Goal: Task Accomplishment & Management: Use online tool/utility

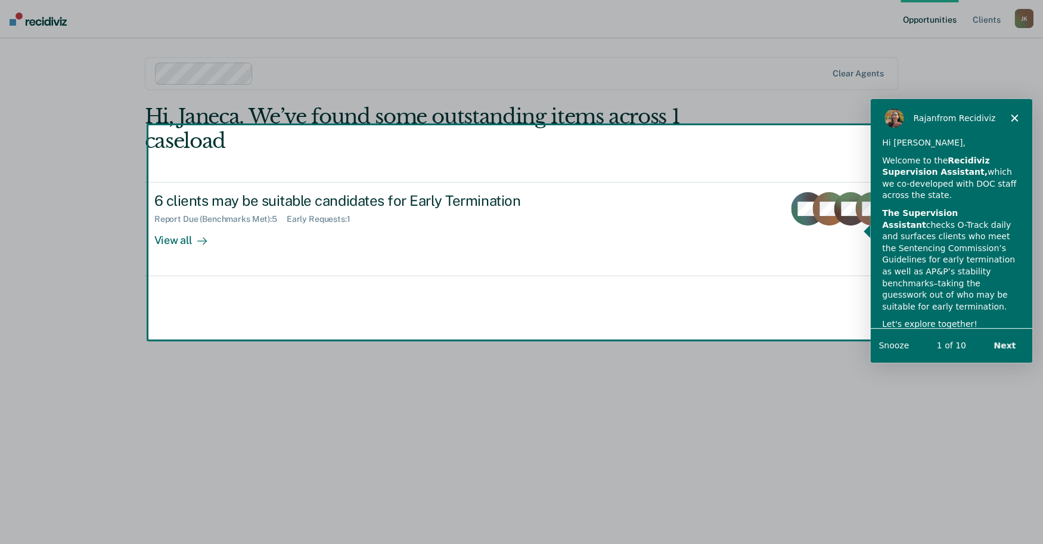
click at [1003, 335] on button "Next" at bounding box center [1004, 345] width 46 height 24
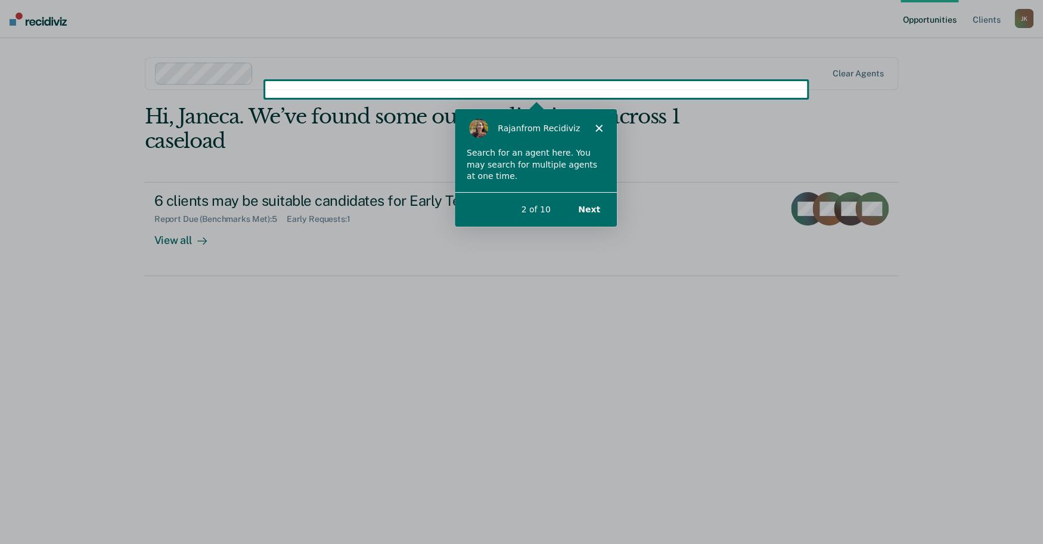
click at [580, 204] on button "Next" at bounding box center [589, 208] width 46 height 24
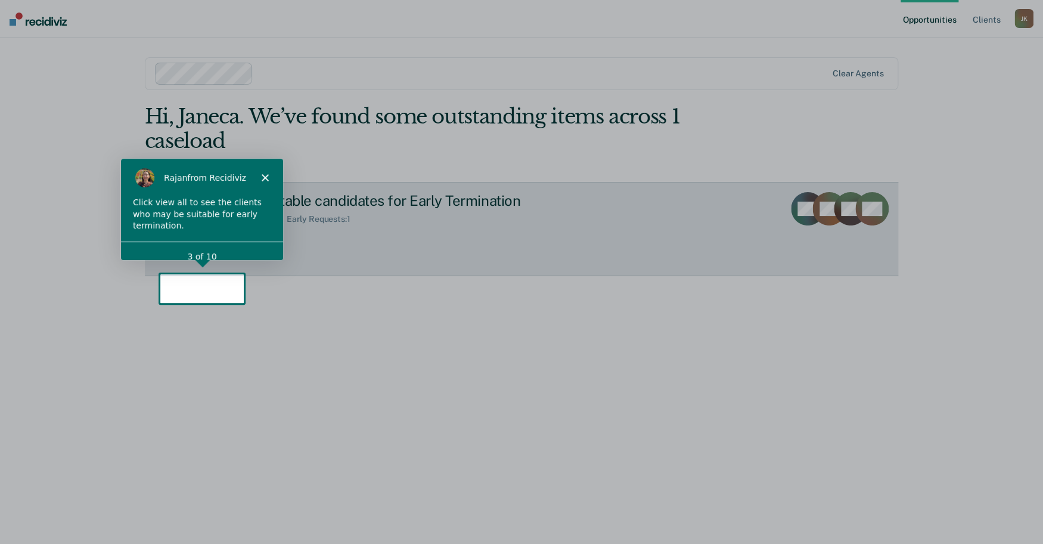
click at [184, 247] on div "View all" at bounding box center [187, 235] width 67 height 23
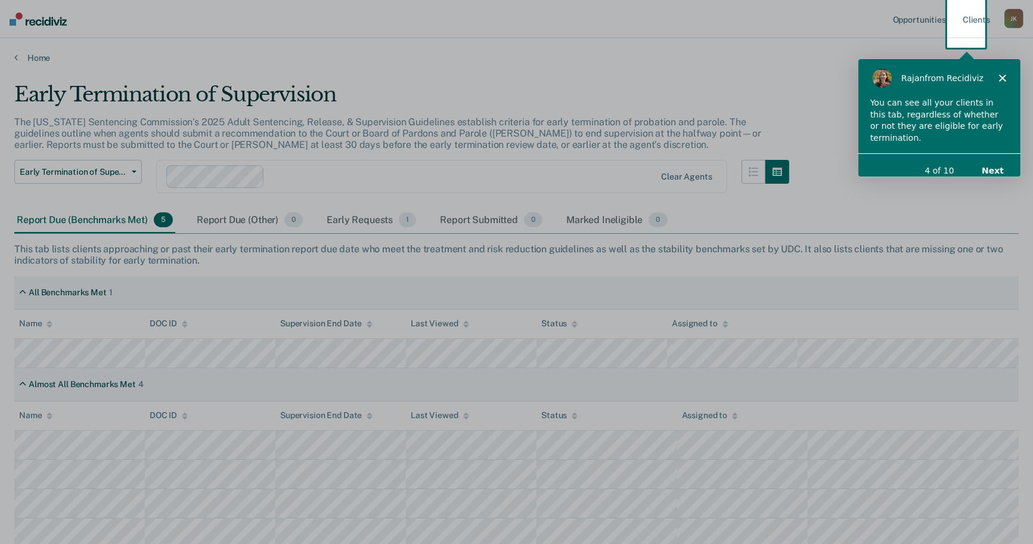
click at [1002, 157] on button "Next" at bounding box center [992, 169] width 46 height 24
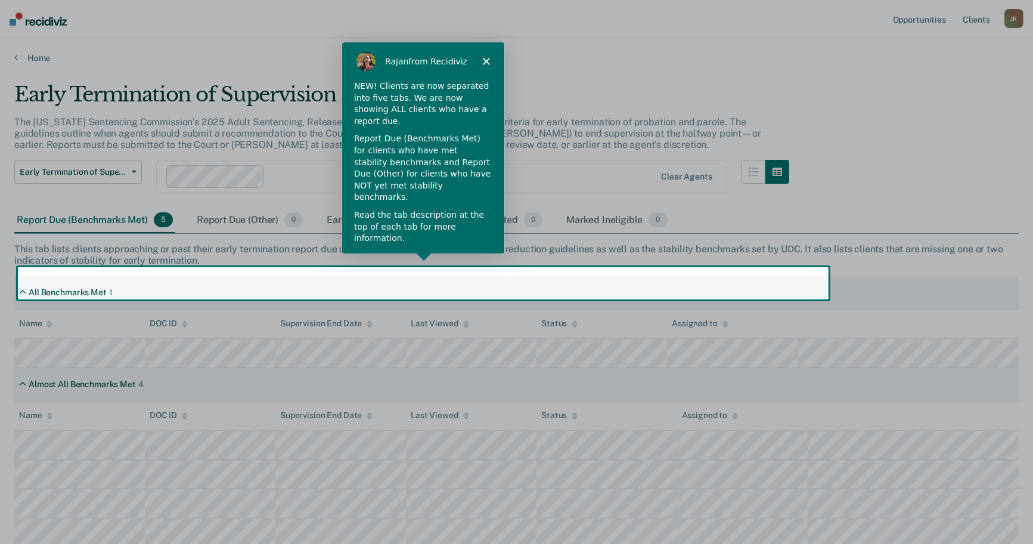
scroll to position [66, 0]
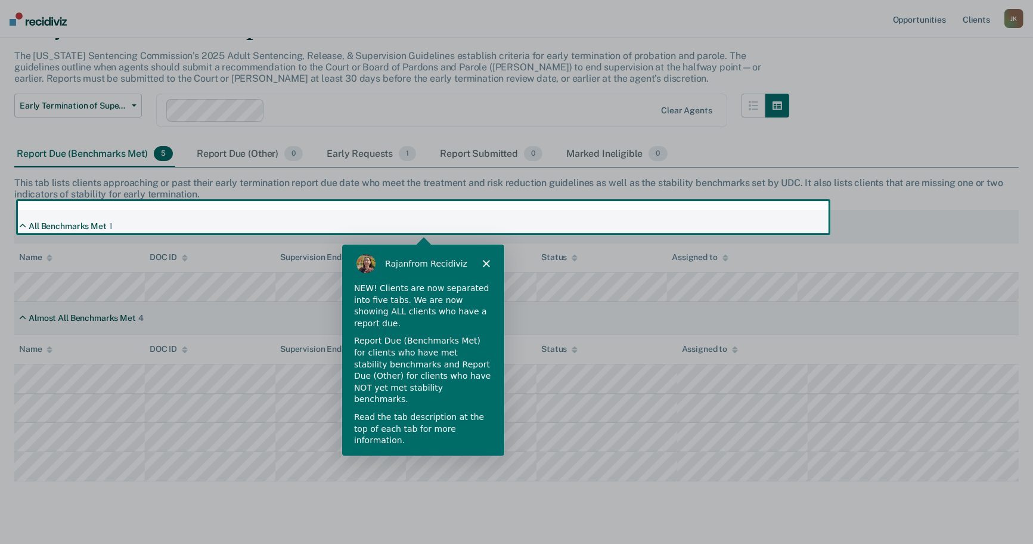
click at [486, 460] on button "Next" at bounding box center [475, 472] width 46 height 24
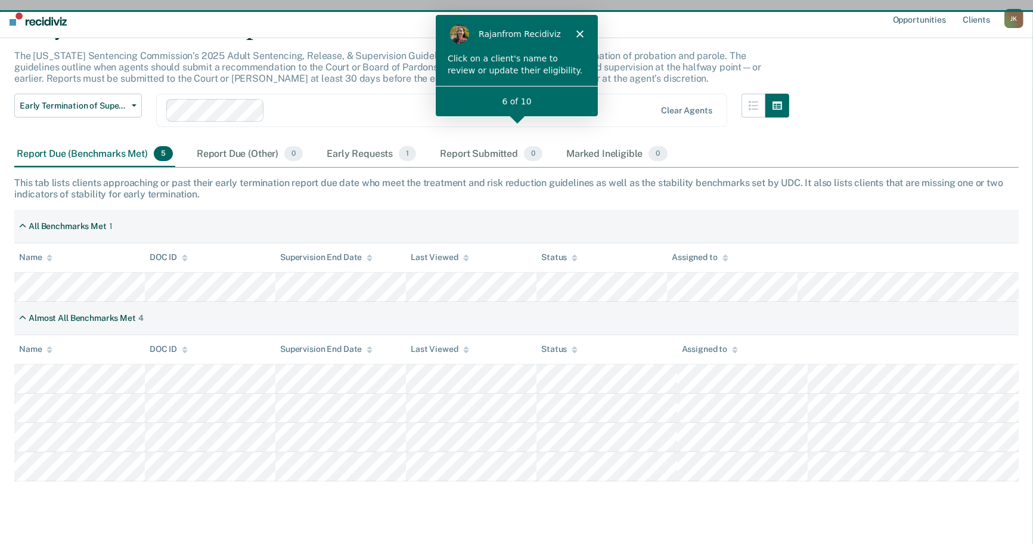
scroll to position [135, 0]
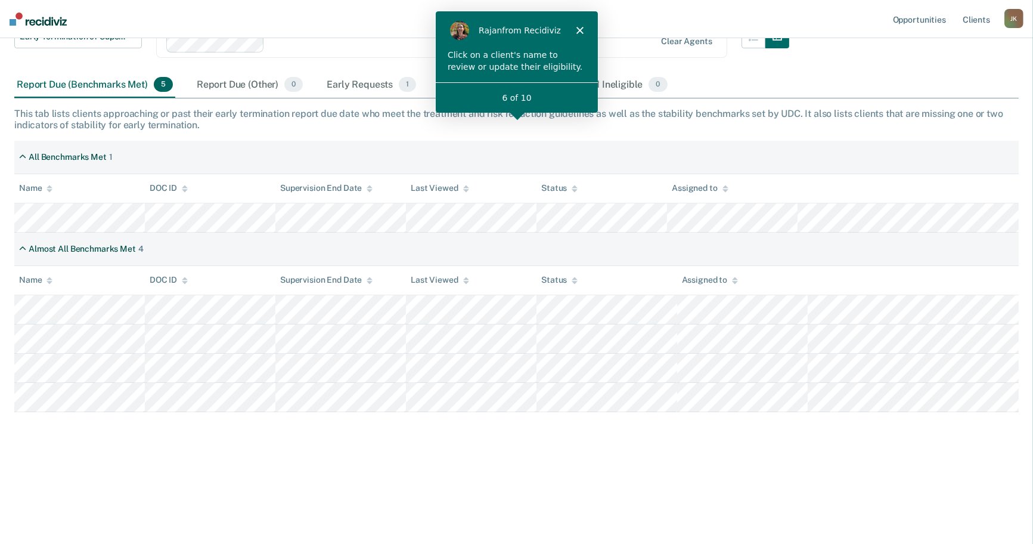
click at [529, 97] on div "6 of 10" at bounding box center [516, 97] width 162 height 13
click at [578, 27] on icon "Close" at bounding box center [578, 29] width 7 height 7
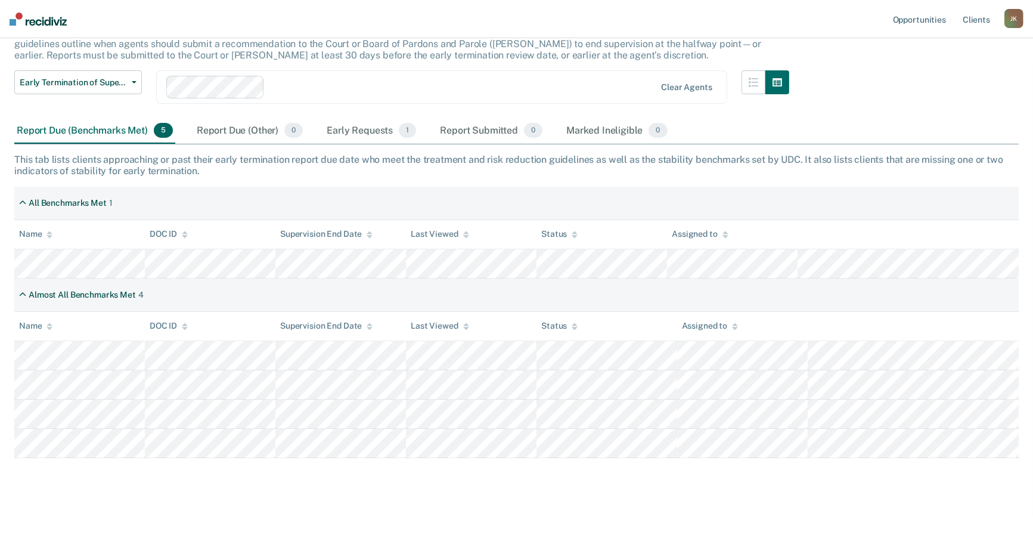
scroll to position [198, 0]
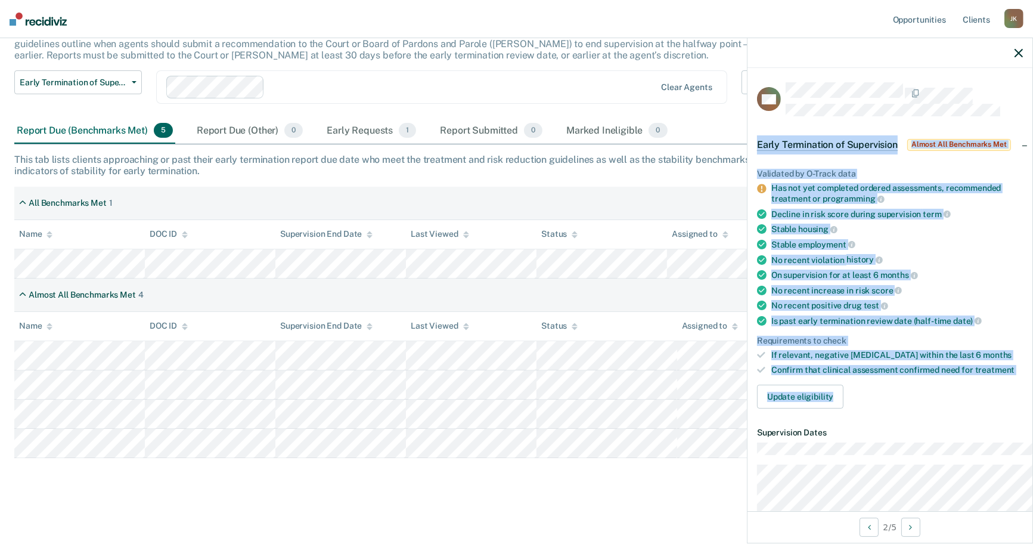
drag, startPoint x: 689, startPoint y: 165, endPoint x: 997, endPoint y: 466, distance: 430.8
click at [997, 418] on div "Early Termination of Supervision Almost All Benchmarks Met Validated by O-Track…" at bounding box center [889, 272] width 285 height 292
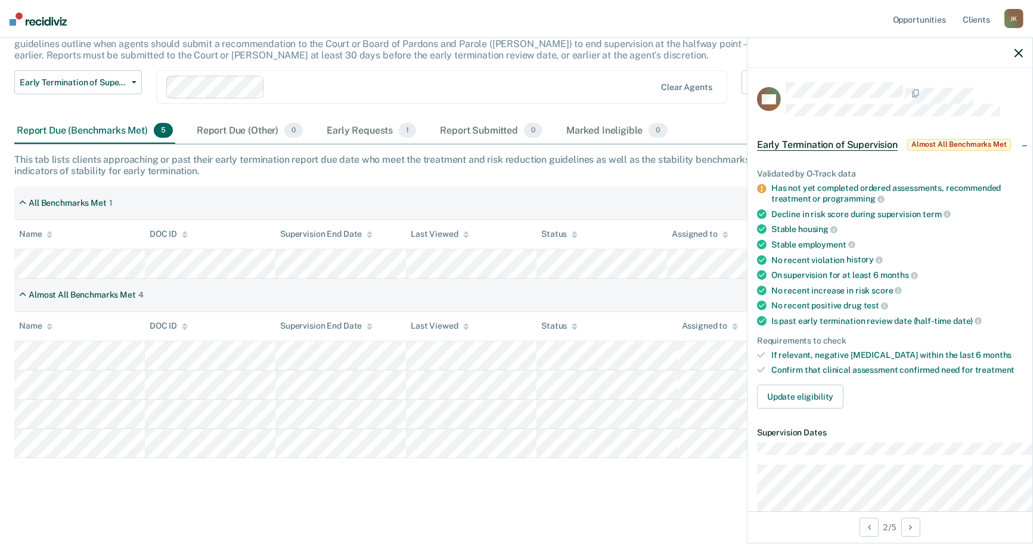
click at [909, 525] on icon "Next Opportunity" at bounding box center [910, 527] width 3 height 8
click at [859, 525] on button "Previous Opportunity" at bounding box center [868, 526] width 19 height 19
click at [909, 527] on icon "Next Opportunity" at bounding box center [910, 527] width 3 height 8
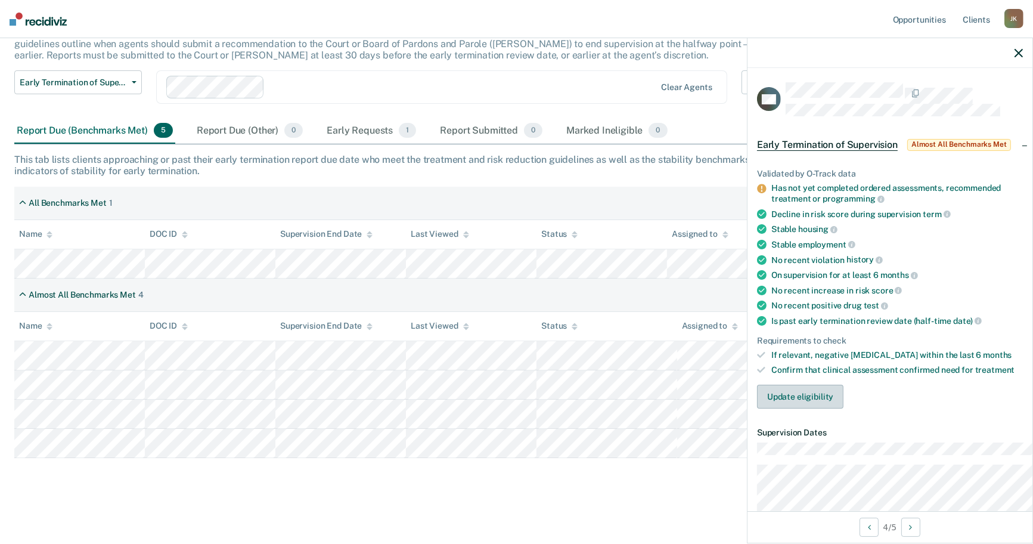
click at [757, 408] on button "Update eligibility" at bounding box center [800, 396] width 86 height 24
click at [758, 408] on button "Update eligibility" at bounding box center [800, 396] width 86 height 24
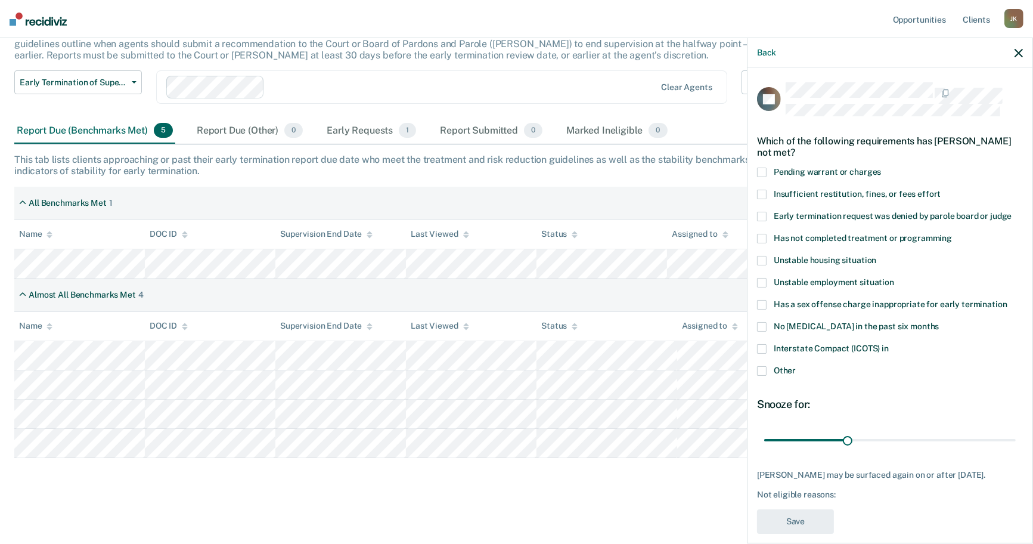
click at [757, 243] on span at bounding box center [762, 239] width 10 height 10
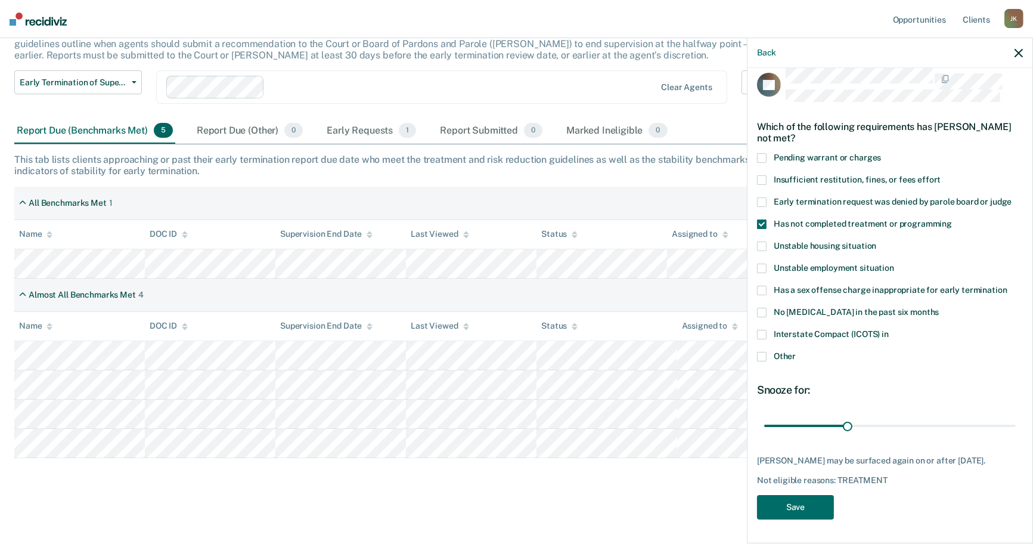
scroll to position [116, 0]
click at [757, 495] on button "Save" at bounding box center [795, 507] width 77 height 24
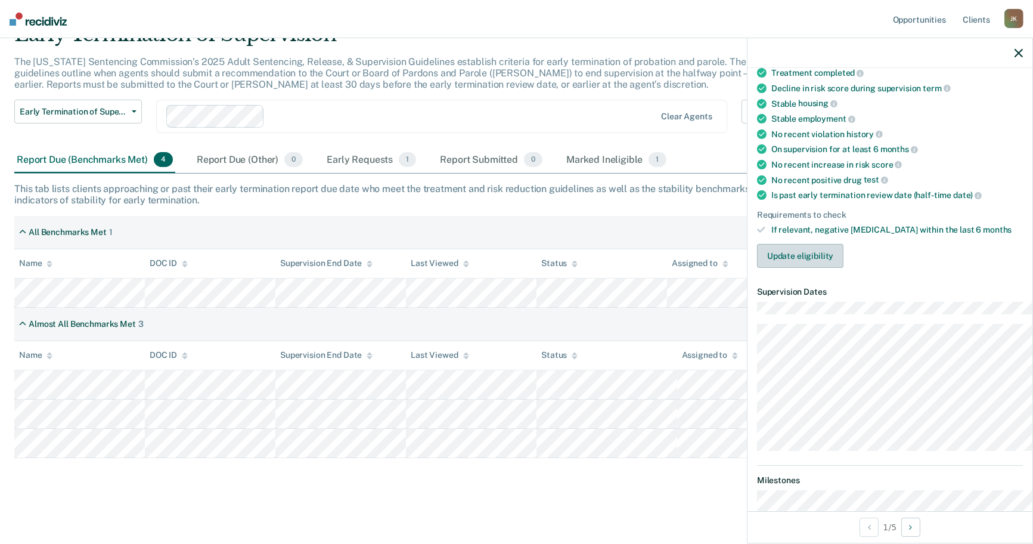
click at [757, 268] on button "Update eligibility" at bounding box center [800, 256] width 86 height 24
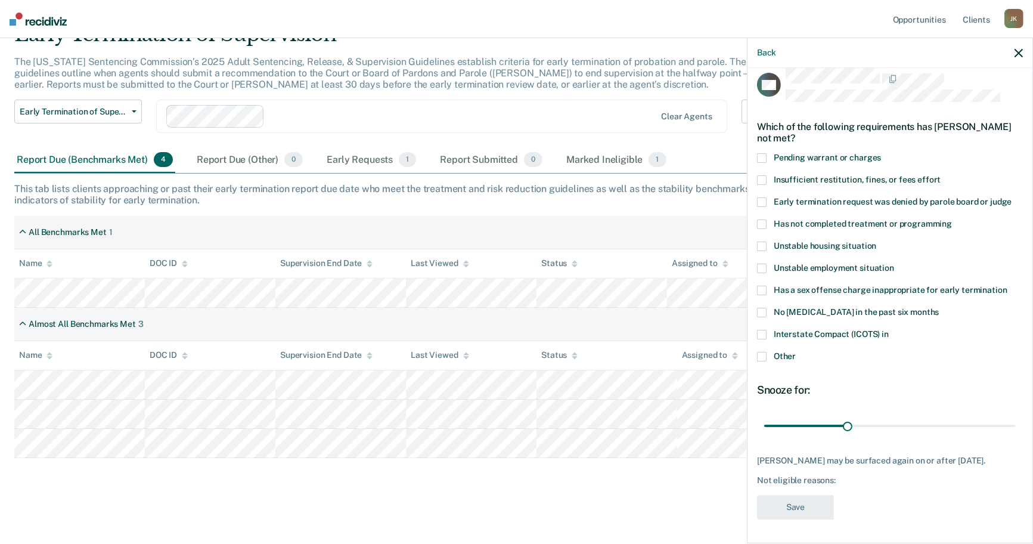
scroll to position [49, 0]
drag, startPoint x: 683, startPoint y: 141, endPoint x: 808, endPoint y: 153, distance: 125.1
click at [808, 153] on div "CO Which of the following requirements has [PERSON_NAME] not met? Pending warra…" at bounding box center [889, 304] width 285 height 473
click at [757, 111] on div "Which of the following requirements has [PERSON_NAME] not met?" at bounding box center [890, 132] width 266 height 42
drag, startPoint x: 691, startPoint y: 110, endPoint x: 738, endPoint y: 410, distance: 303.5
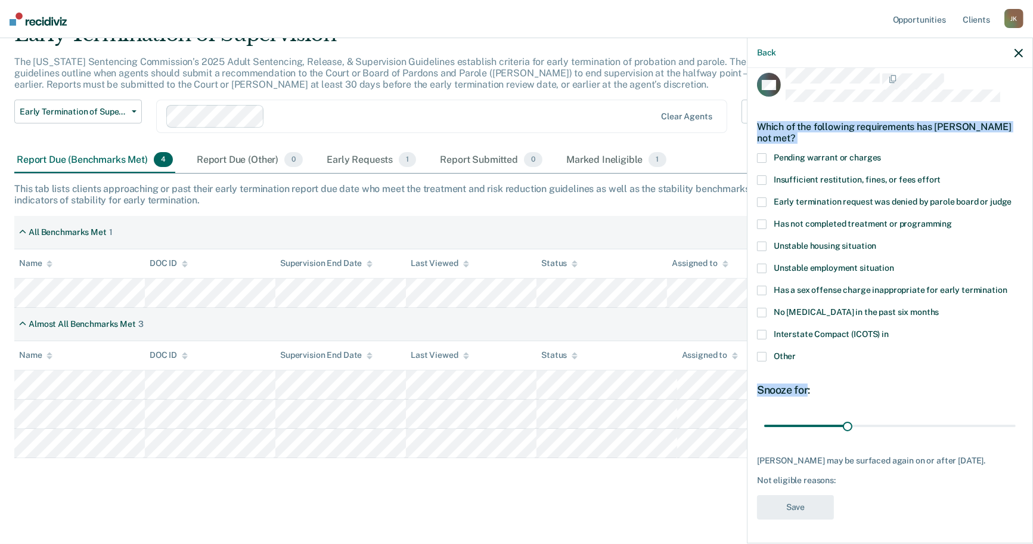
click at [757, 410] on div "CO Which of the following requirements has [PERSON_NAME] not met? Pending warra…" at bounding box center [890, 297] width 266 height 458
click at [792, 398] on div "CO Which of the following requirements has [PERSON_NAME] not met? Pending warra…" at bounding box center [890, 297] width 266 height 458
drag, startPoint x: 681, startPoint y: 137, endPoint x: 856, endPoint y: 226, distance: 196.2
click at [856, 226] on div "CO Which of the following requirements has [PERSON_NAME] not met? Pending warra…" at bounding box center [889, 304] width 285 height 473
click at [852, 424] on div "Snooze for: 30 days" at bounding box center [890, 409] width 266 height 53
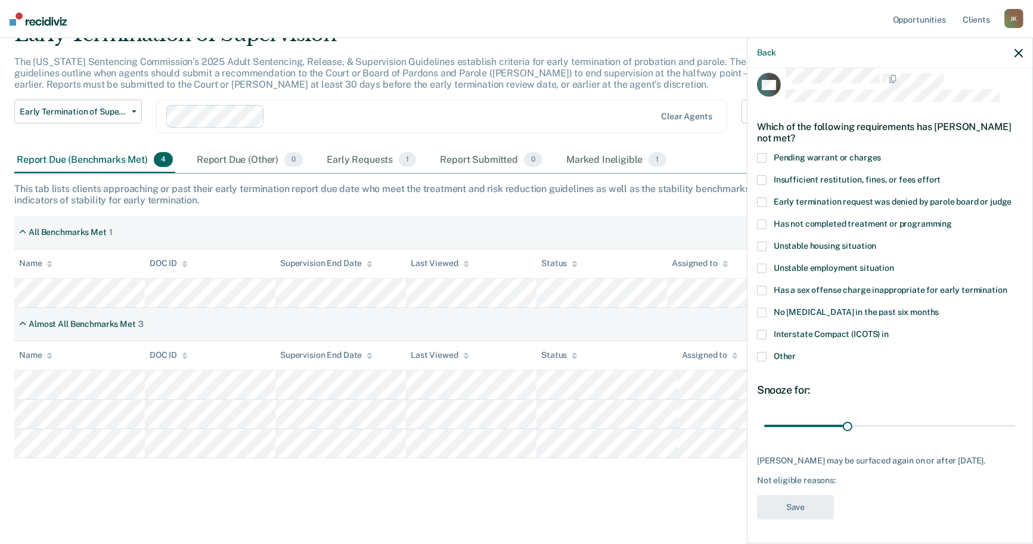
scroll to position [116, 0]
click at [757, 352] on span at bounding box center [762, 357] width 10 height 10
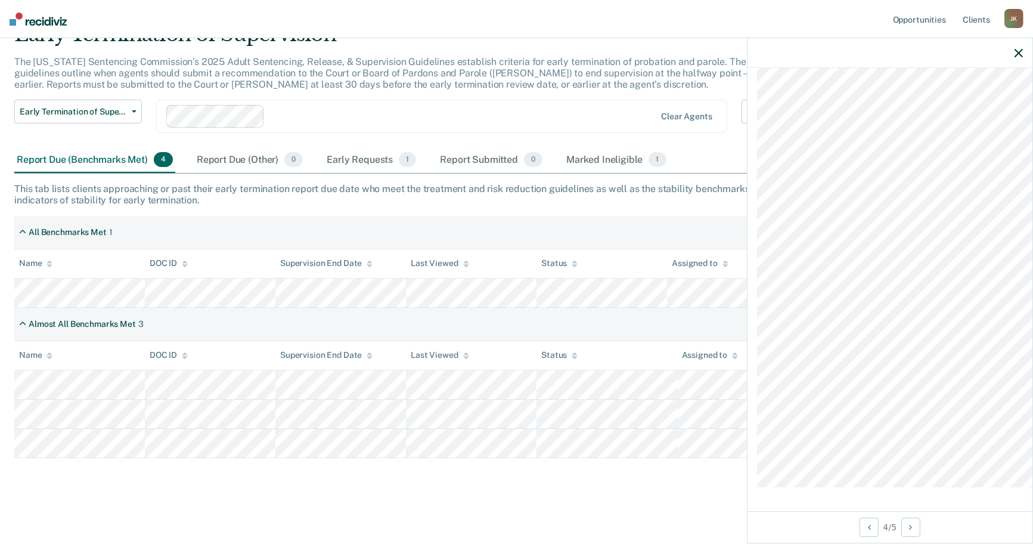
scroll to position [734, 0]
click at [110, 107] on span "Early Termination of Supervision" at bounding box center [73, 112] width 107 height 10
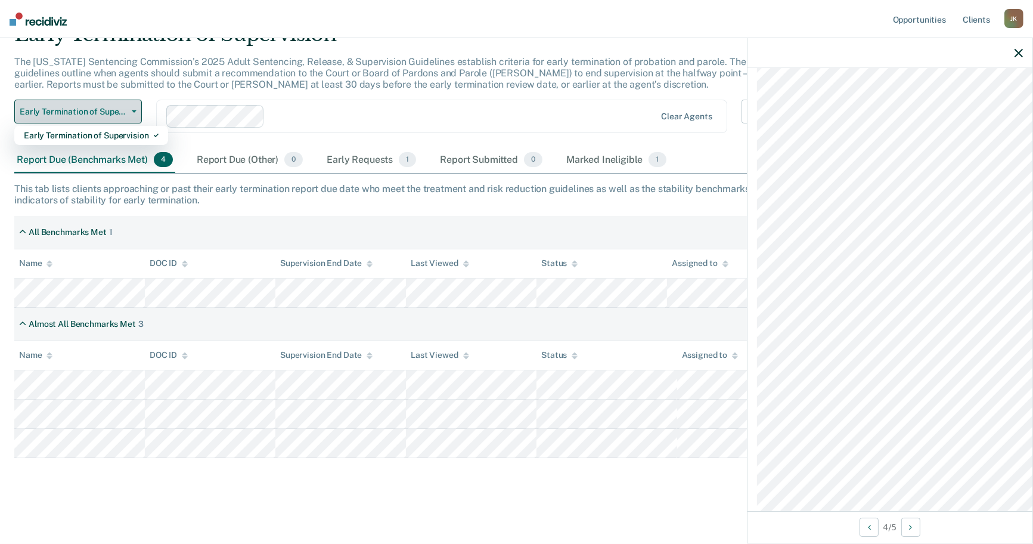
click at [110, 107] on span "Early Termination of Supervision" at bounding box center [73, 112] width 107 height 10
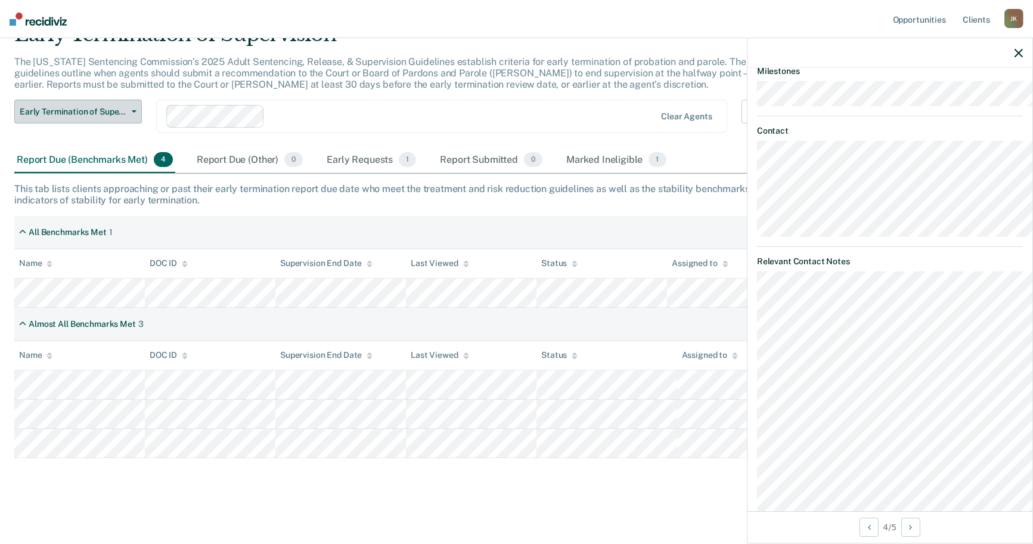
scroll to position [468, 0]
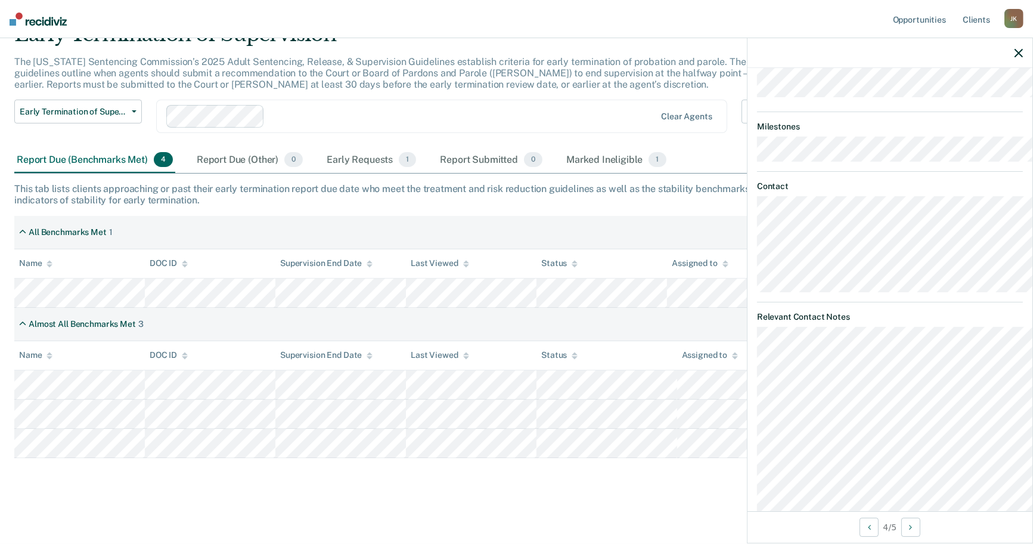
click at [1020, 57] on icon "button" at bounding box center [1018, 53] width 8 height 8
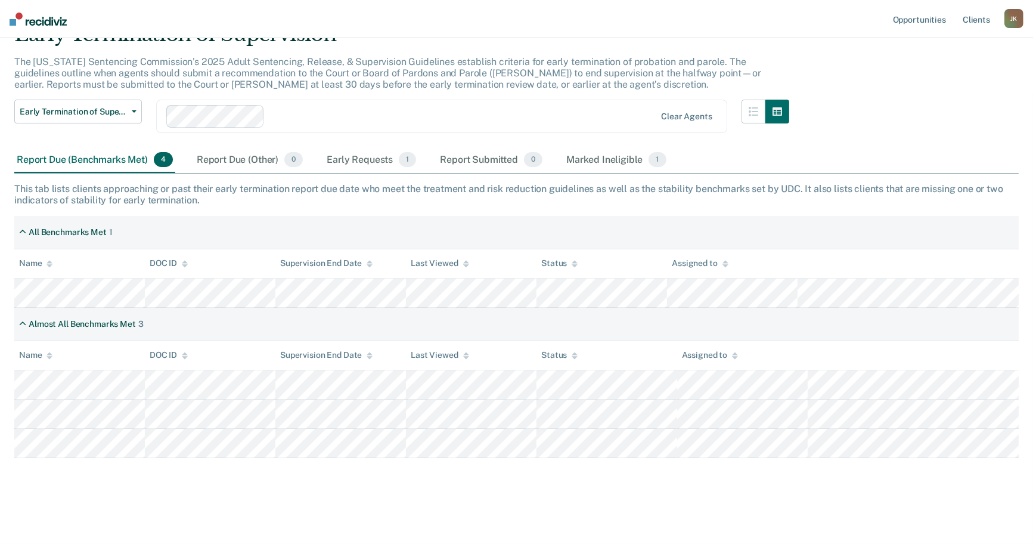
scroll to position [167, 0]
click at [300, 147] on div "Report Due (Other) 0" at bounding box center [249, 160] width 111 height 26
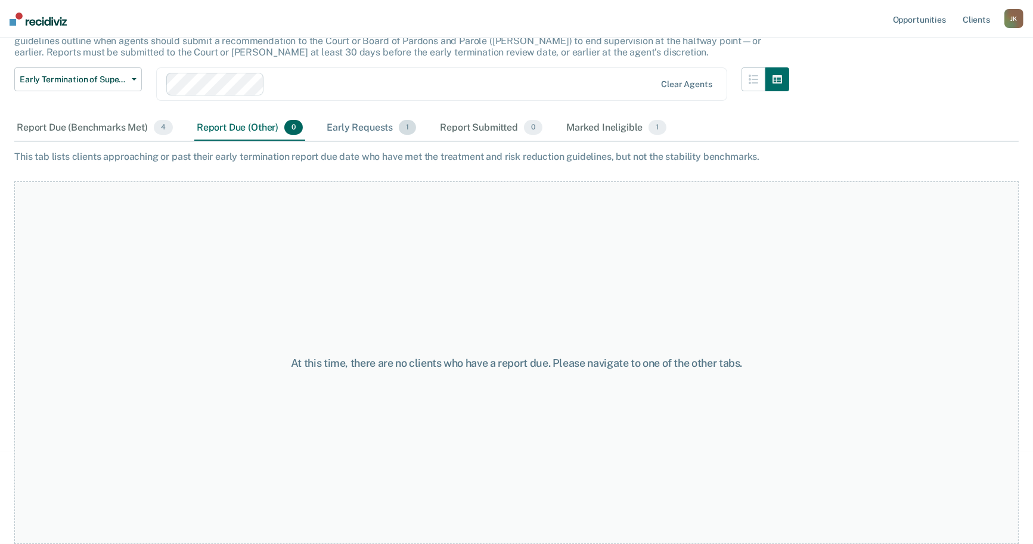
click at [418, 141] on div "Early Requests 1" at bounding box center [371, 128] width 94 height 26
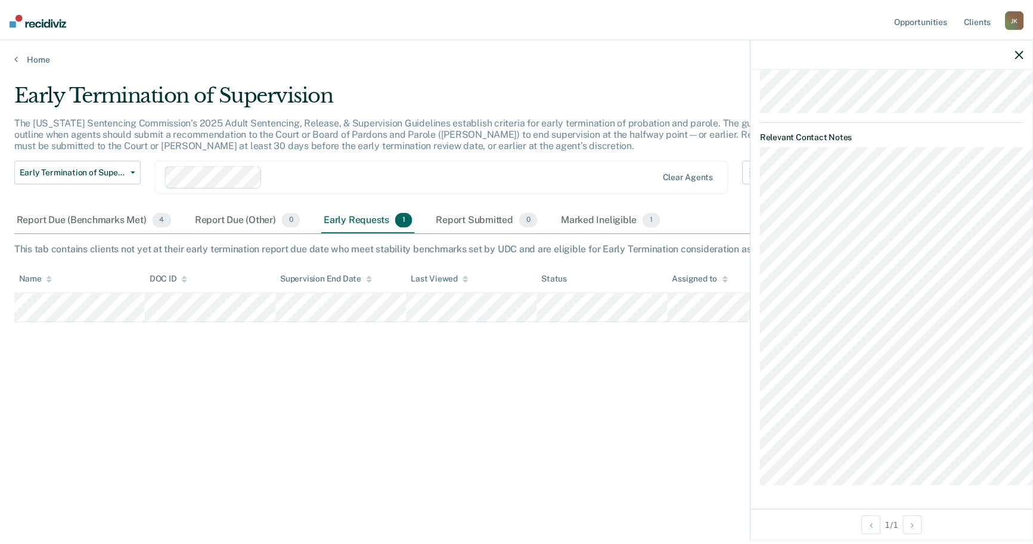
scroll to position [751, 0]
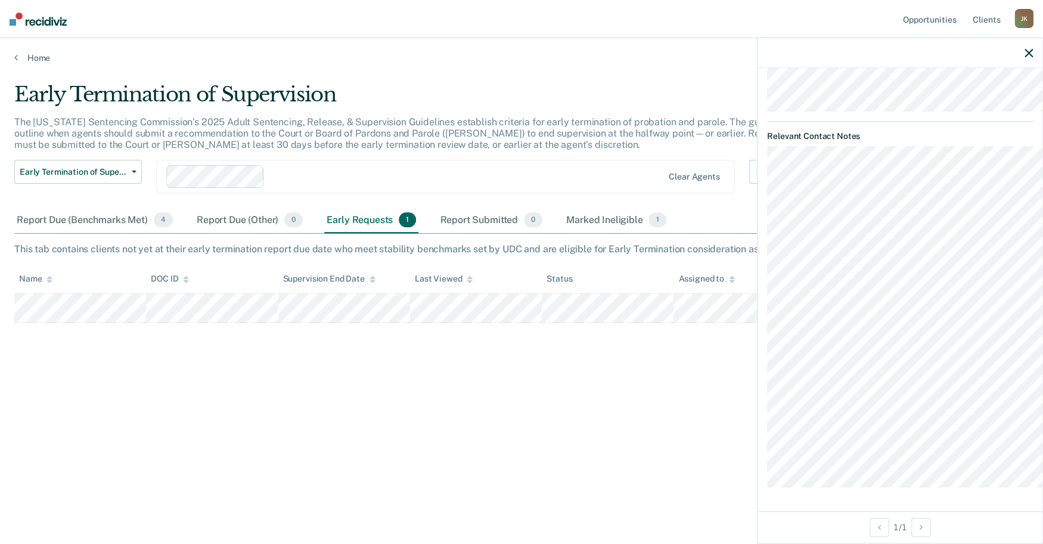
click at [1026, 58] on button "button" at bounding box center [1029, 53] width 8 height 10
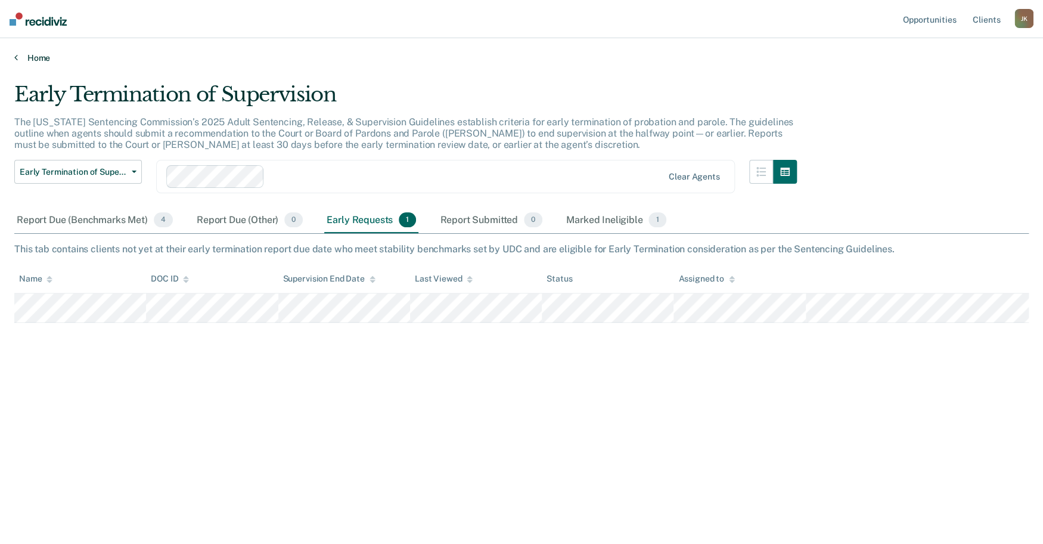
click at [18, 62] on icon at bounding box center [16, 57] width 4 height 10
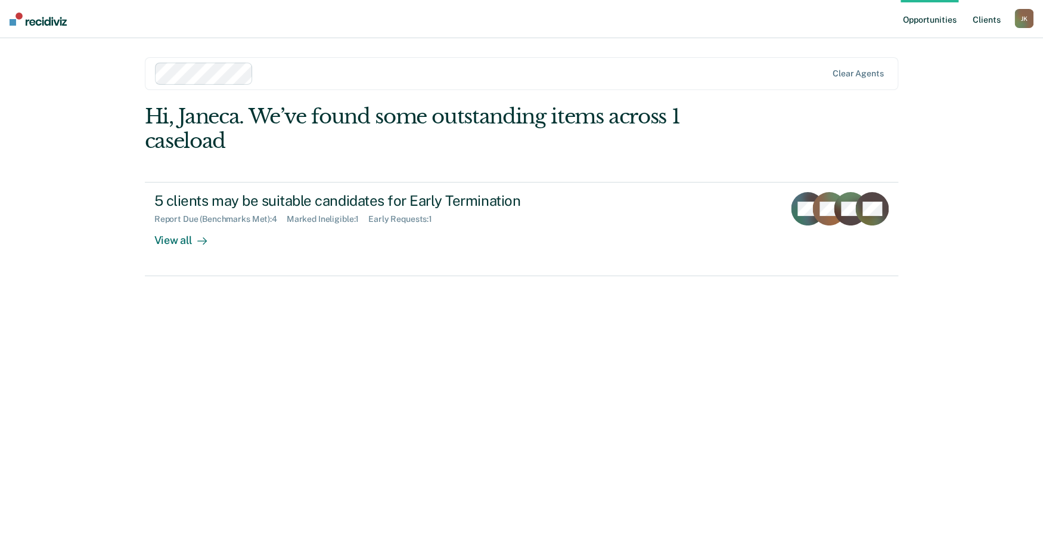
click at [975, 23] on link "Client s" at bounding box center [986, 19] width 32 height 38
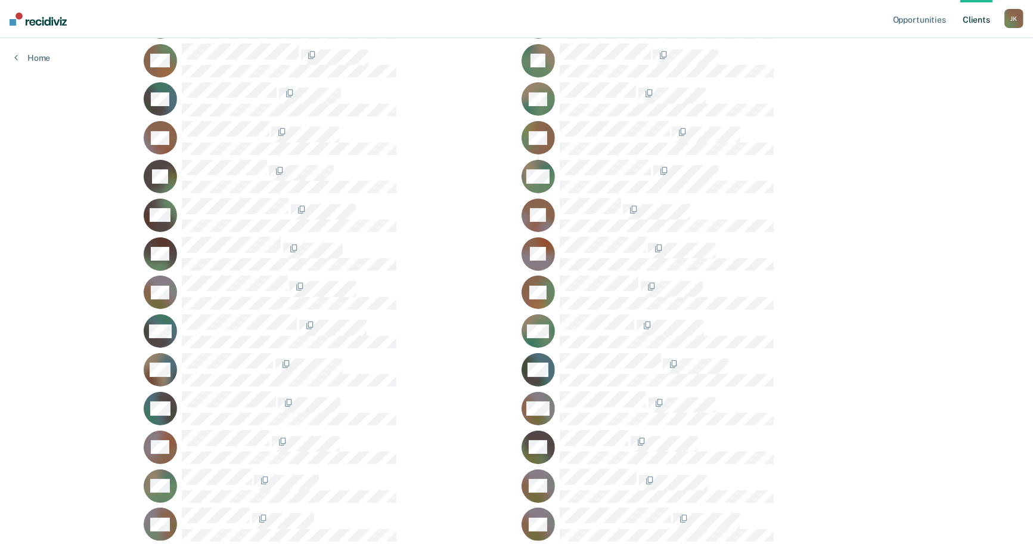
scroll to position [5, 0]
